Goal: Task Accomplishment & Management: Complete application form

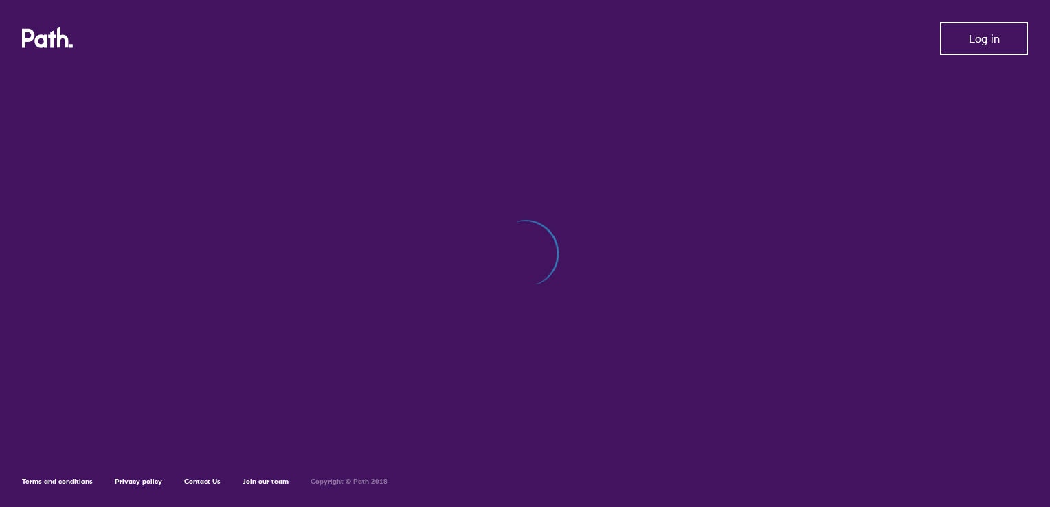
click at [971, 44] on span "Log in" at bounding box center [983, 38] width 31 height 12
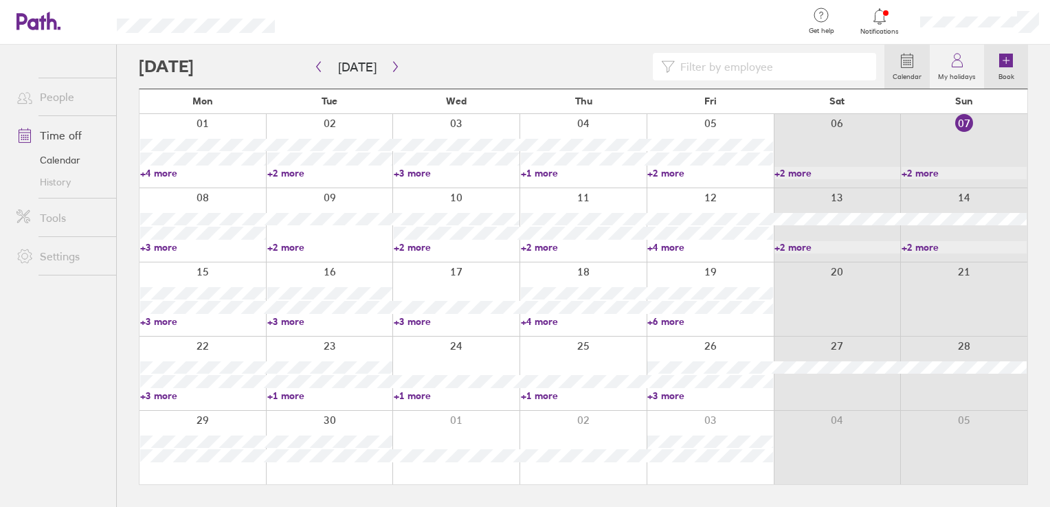
drag, startPoint x: 1007, startPoint y: 60, endPoint x: 999, endPoint y: 63, distance: 8.3
click at [1007, 60] on icon at bounding box center [1006, 61] width 14 height 14
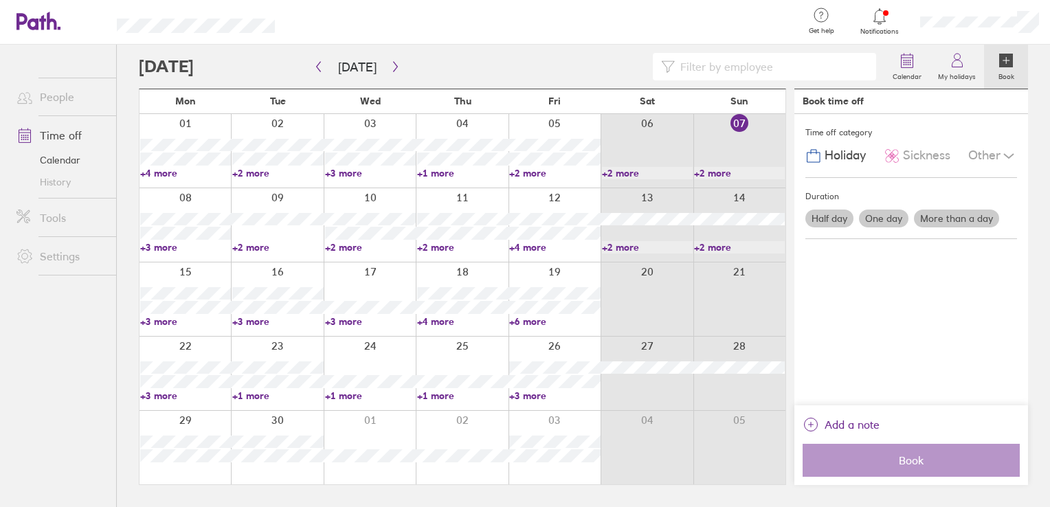
click at [885, 215] on label "One day" at bounding box center [883, 218] width 49 height 18
click at [0, 0] on input "One day" at bounding box center [0, 0] width 0 height 0
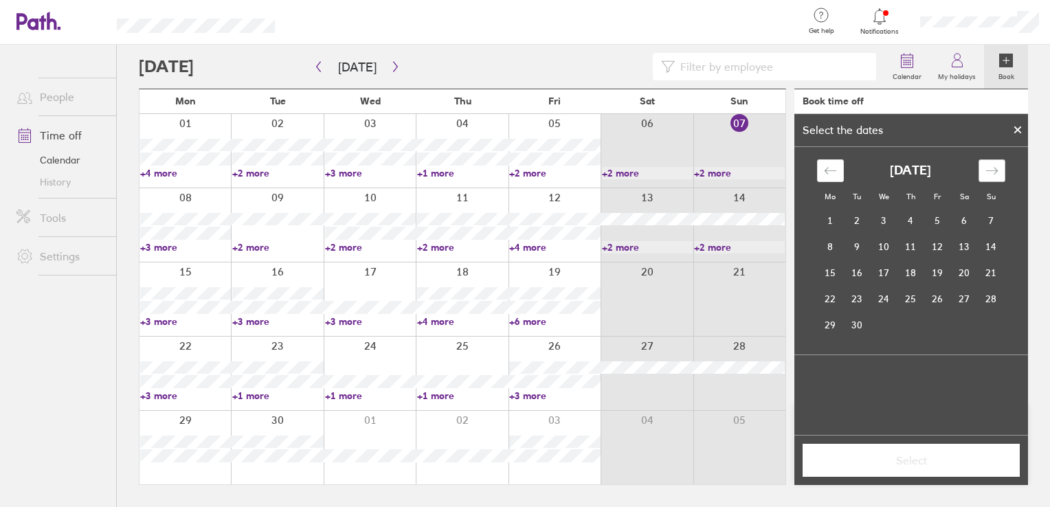
click at [988, 172] on icon "Move forward to switch to the next month." at bounding box center [991, 170] width 13 height 13
click at [987, 172] on icon "Move forward to switch to the next month." at bounding box center [991, 170] width 13 height 13
click at [832, 215] on td "1" at bounding box center [830, 221] width 27 height 26
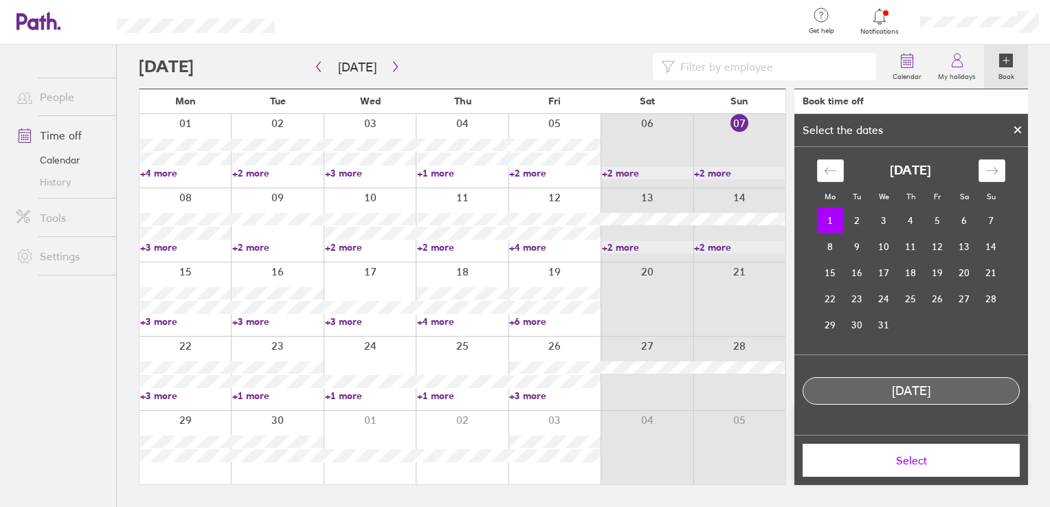
click at [903, 464] on span "Select" at bounding box center [911, 460] width 198 height 12
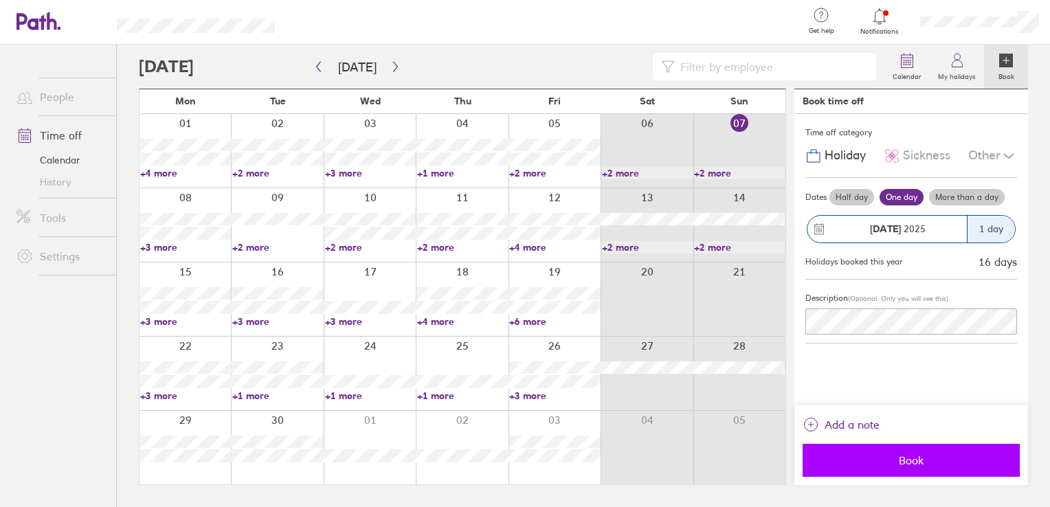
click at [918, 467] on button "Book" at bounding box center [910, 460] width 217 height 33
